Goal: Task Accomplishment & Management: Use online tool/utility

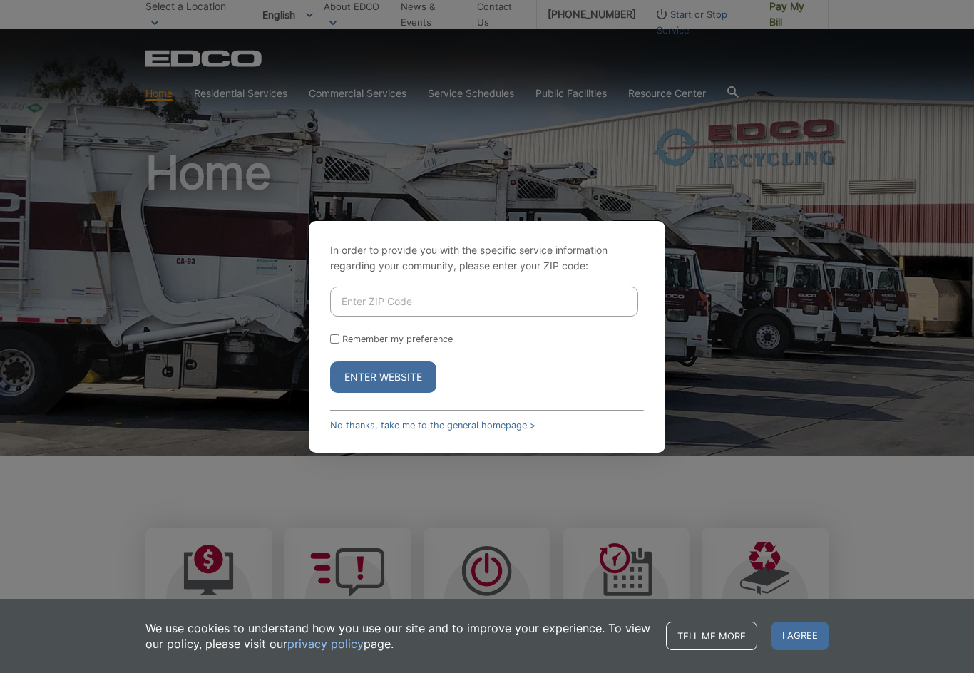
click at [403, 308] on input "Enter ZIP Code" at bounding box center [484, 302] width 308 height 30
type input "91901"
click at [407, 388] on button "Enter Website" at bounding box center [383, 376] width 106 height 31
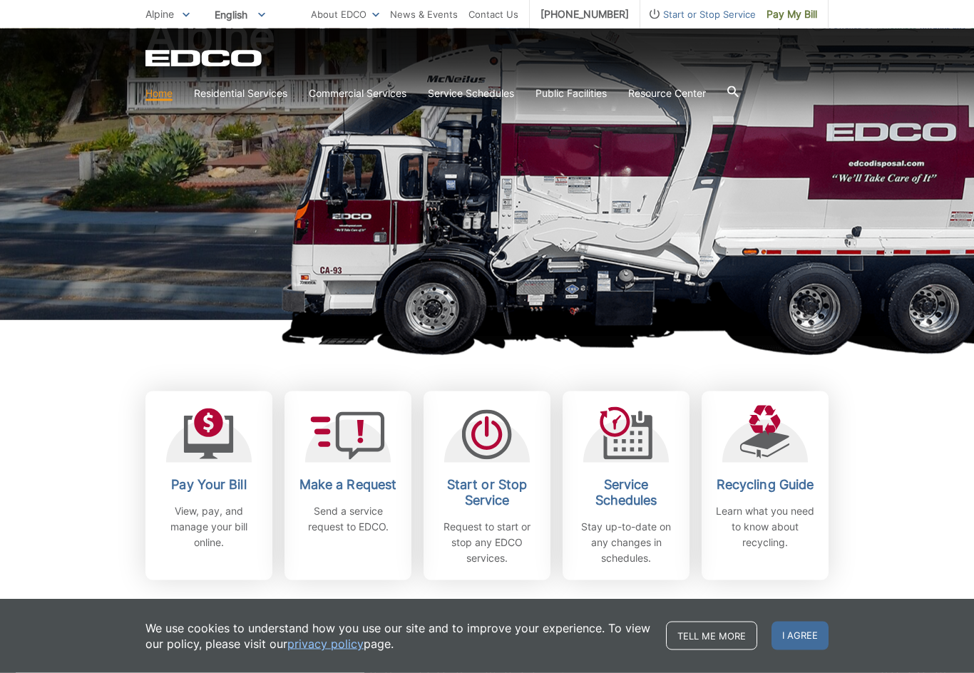
scroll to position [137, 0]
click at [809, 650] on span "I agree" at bounding box center [799, 635] width 57 height 29
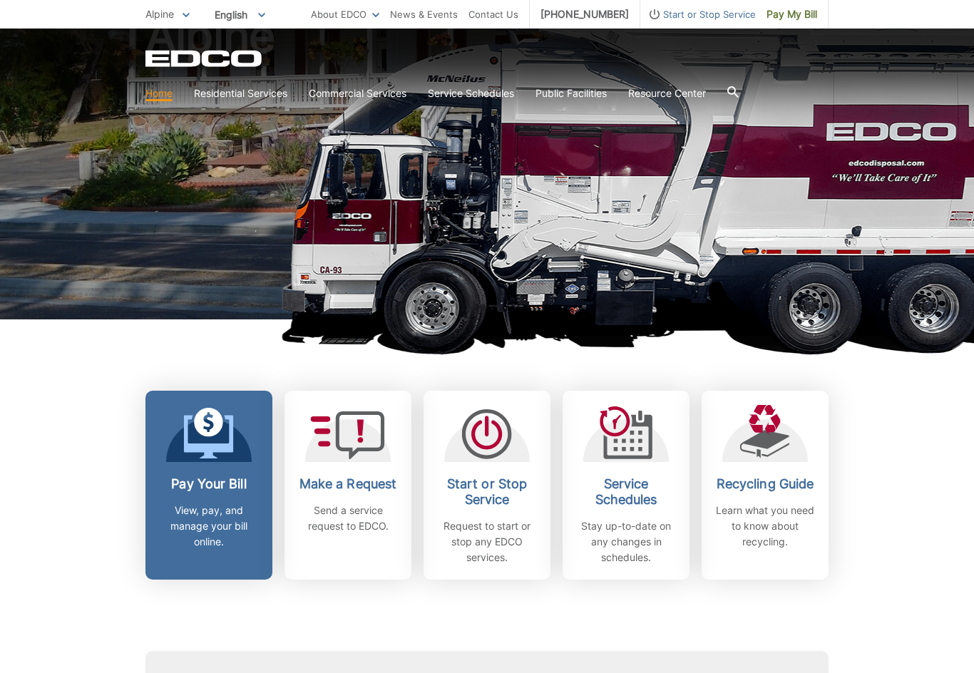
click at [229, 515] on p "View, pay, and manage your bill online." at bounding box center [208, 525] width 105 height 47
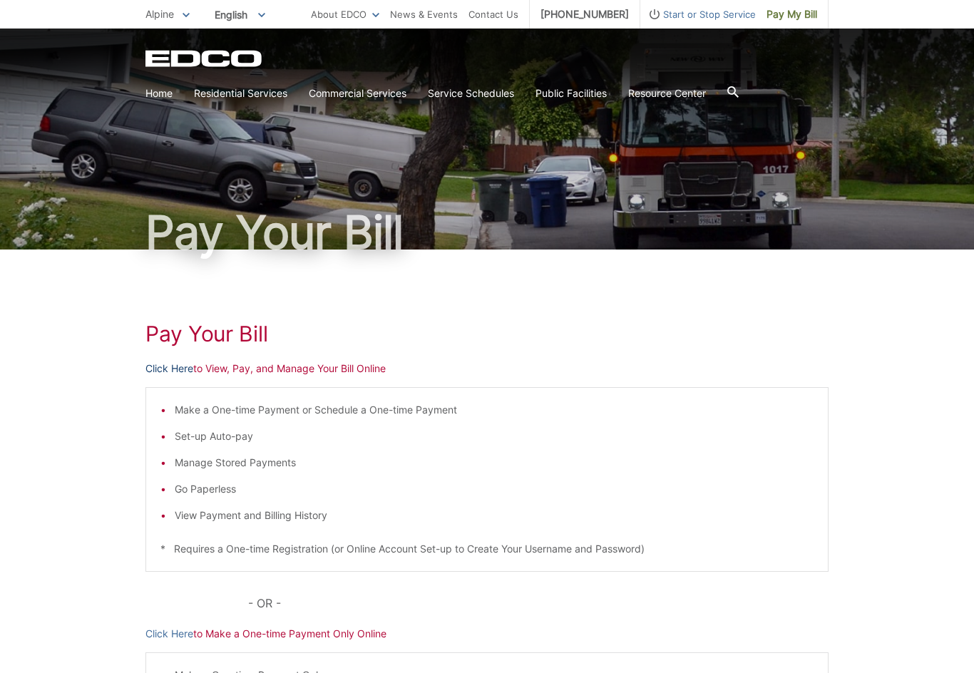
click at [182, 363] on link "Click Here" at bounding box center [169, 369] width 48 height 16
